Goal: Find contact information: Find contact information

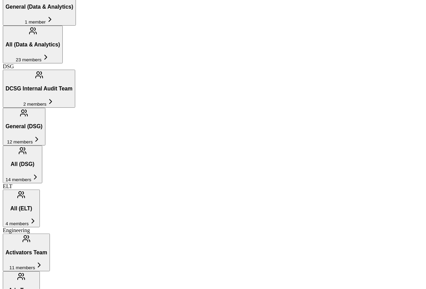
scroll to position [447, 0]
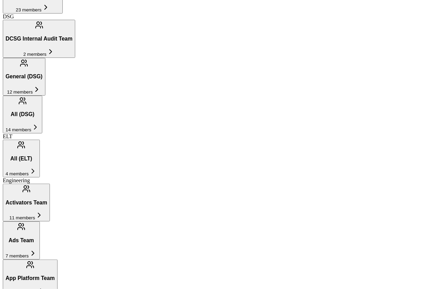
scroll to position [497, 0]
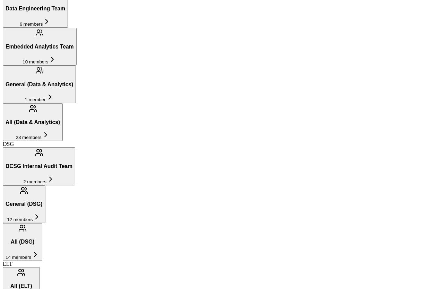
scroll to position [367, 0]
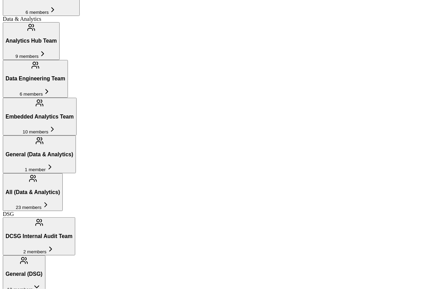
scroll to position [811, 0]
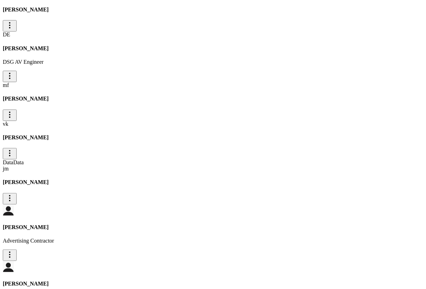
type input "[PERSON_NAME]"
